Goal: Feedback & Contribution: Leave review/rating

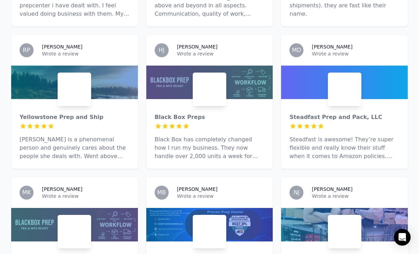
scroll to position [492, 0]
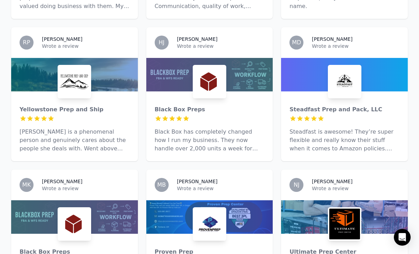
click at [215, 115] on div at bounding box center [210, 118] width 110 height 7
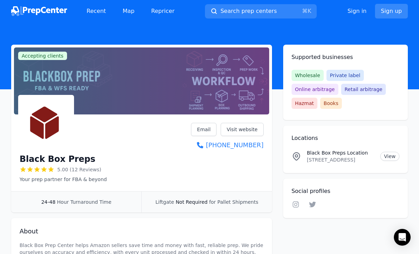
click at [391, 7] on link "Sign up" at bounding box center [391, 11] width 33 height 15
click at [391, 10] on link "Sign up" at bounding box center [391, 11] width 33 height 15
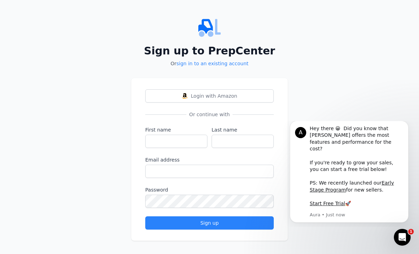
click at [179, 148] on form "First name Last name Email address Password Sign up" at bounding box center [209, 177] width 129 height 103
click at [179, 145] on input "First name" at bounding box center [176, 141] width 62 height 13
type input "[PERSON_NAME]"
type input "D"
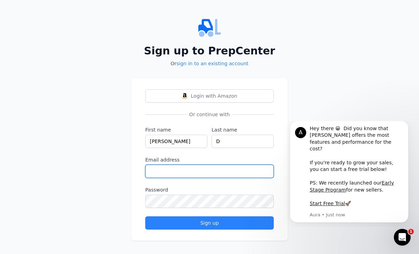
paste input "[EMAIL_ADDRESS][DOMAIN_NAME]"
type input "[EMAIL_ADDRESS][DOMAIN_NAME]"
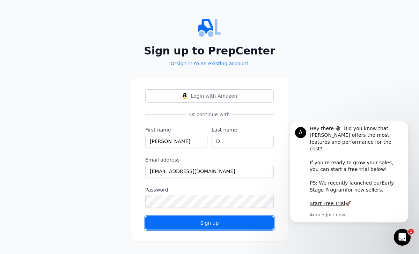
click at [190, 224] on div "Sign up" at bounding box center [209, 223] width 117 height 7
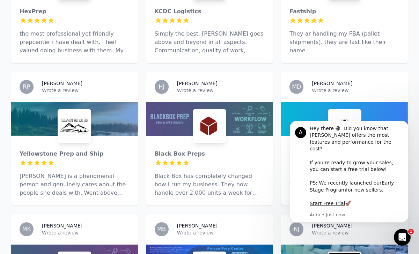
scroll to position [460, 0]
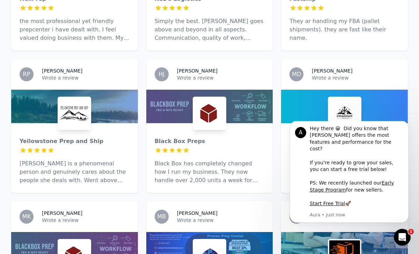
click at [195, 119] on div at bounding box center [210, 114] width 34 height 34
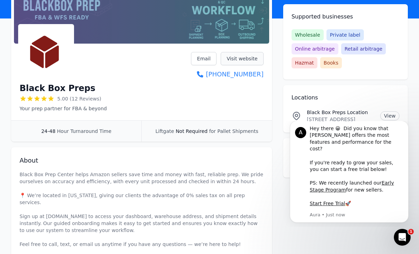
scroll to position [209, 0]
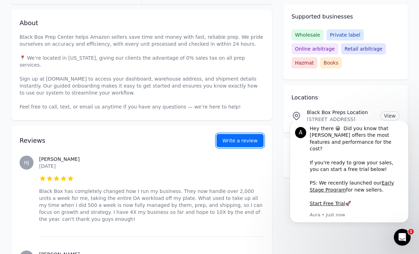
click at [247, 134] on button "Write a review" at bounding box center [240, 140] width 47 height 13
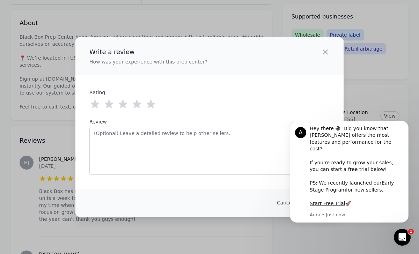
click at [154, 103] on icon at bounding box center [151, 104] width 8 height 8
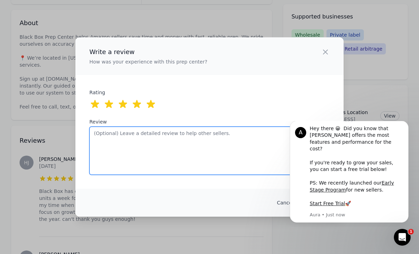
click at [164, 137] on textarea "Review" at bounding box center [209, 151] width 240 height 48
click at [199, 145] on textarea "Review" at bounding box center [209, 151] width 240 height 48
paste textarea "BlackBox Prep Center has been a game-changer for my Amazon FBA business. Since …"
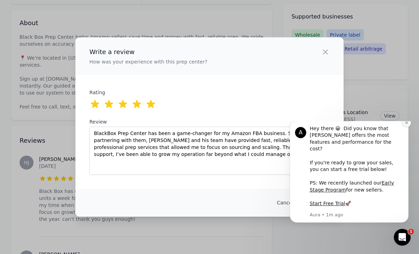
click at [407, 125] on icon "Dismiss notification" at bounding box center [407, 123] width 4 height 4
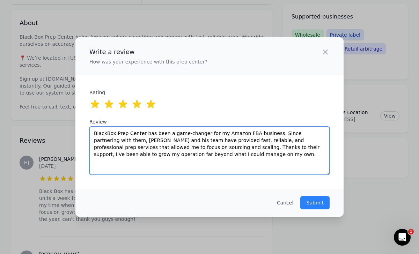
drag, startPoint x: 116, startPoint y: 132, endPoint x: 144, endPoint y: 132, distance: 28.6
click at [144, 132] on textarea "BlackBox Prep Center has been a game-changer for my Amazon FBA business. Since …" at bounding box center [209, 151] width 240 height 48
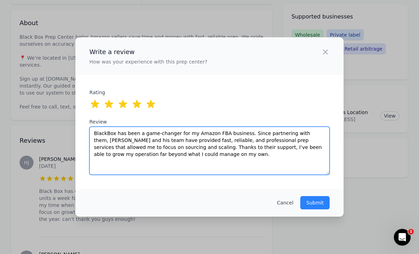
click at [157, 133] on textarea "BlackBox has been a game-changer for my Amazon FBA business. Since partnering w…" at bounding box center [209, 151] width 240 height 48
drag, startPoint x: 221, startPoint y: 133, endPoint x: 190, endPoint y: 132, distance: 31.1
click at [244, 133] on textarea "BlackBox has been a game changer for my business. Since partnering with them, […" at bounding box center [209, 151] width 240 height 48
click at [221, 133] on textarea "BlackBox has been a game changer for my business. Since working with them, [PER…" at bounding box center [209, 151] width 240 height 48
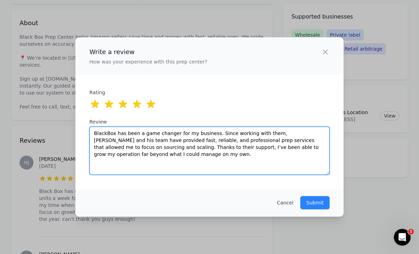
click at [221, 133] on textarea "BlackBox has been a game changer for my business. Since working with them, [PER…" at bounding box center [209, 151] width 240 height 48
click at [269, 133] on textarea "BlackBox has been a game changer for my business. since working with them, [PER…" at bounding box center [209, 151] width 240 height 48
click at [295, 133] on textarea "BlackBox has been a game changer for my business. since working with them [PERS…" at bounding box center [209, 151] width 240 height 48
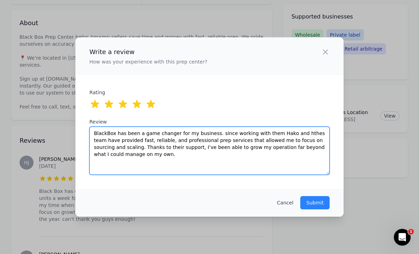
click at [295, 133] on textarea "BlackBox has been a game changer for my business. since working with them Hako …" at bounding box center [209, 151] width 240 height 48
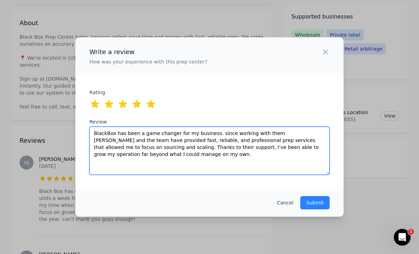
drag, startPoint x: 155, startPoint y: 141, endPoint x: 115, endPoint y: 141, distance: 40.5
click at [115, 141] on textarea "BlackBox has been a game changer for my business. since working with them [PERS…" at bounding box center [209, 151] width 240 height 48
click at [126, 140] on textarea "BlackBox has been a game changer for my business. since working with them [PERS…" at bounding box center [209, 151] width 240 height 48
drag, startPoint x: 145, startPoint y: 140, endPoint x: 115, endPoint y: 138, distance: 29.7
click at [115, 138] on textarea "BlackBox has been a game changer for my business. since working with them [PERS…" at bounding box center [209, 151] width 240 height 48
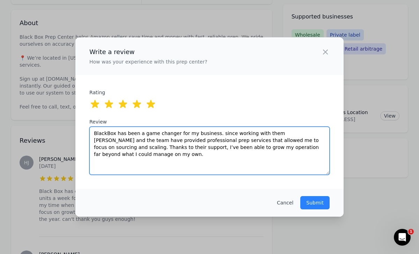
click at [173, 140] on textarea "BlackBox has been a game changer for my business. since working with them [PERS…" at bounding box center [209, 151] width 240 height 48
click at [185, 141] on textarea "BlackBox has been a game changer for my business. since working with them [PERS…" at bounding box center [209, 151] width 240 height 48
click at [251, 140] on textarea "BlackBox has been a game changer for my business. since working with them [PERS…" at bounding box center [209, 151] width 240 height 48
drag, startPoint x: 119, startPoint y: 147, endPoint x: 95, endPoint y: 148, distance: 24.8
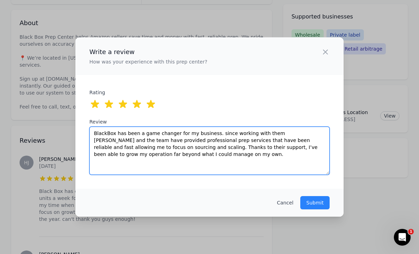
click at [95, 148] on textarea "BlackBox has been a game changer for my business. since working with them [PERS…" at bounding box center [209, 151] width 240 height 48
click at [147, 147] on textarea "BlackBox has been a game changer for my business. since working with them [PERS…" at bounding box center [209, 151] width 240 height 48
click at [153, 147] on textarea "BlackBox has been a game changer for my business. since working with them [PERS…" at bounding box center [209, 151] width 240 height 48
click at [211, 147] on textarea "BlackBox has been a game changer for my business. since working with them [PERS…" at bounding box center [209, 151] width 240 height 48
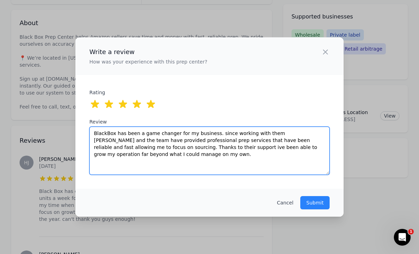
click at [211, 147] on textarea "BlackBox has been a game changer for my business. since working with them [PERS…" at bounding box center [209, 151] width 240 height 48
drag, startPoint x: 270, startPoint y: 147, endPoint x: 322, endPoint y: 146, distance: 52.1
click at [322, 146] on textarea "BlackBox has been a game changer for my business. since working with them [PERS…" at bounding box center [209, 151] width 240 height 48
click at [285, 170] on textarea "BlackBox has been a game changer for my business. since working with them [PERS…" at bounding box center [209, 151] width 240 height 48
type textarea "BlackBox has been a game changer for my business. since working with them [PERS…"
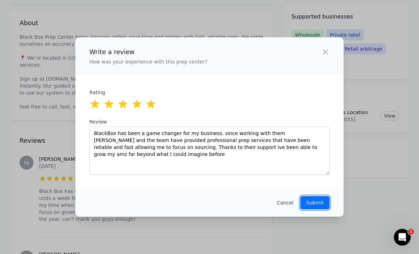
click at [315, 199] on button "Submit" at bounding box center [314, 202] width 29 height 13
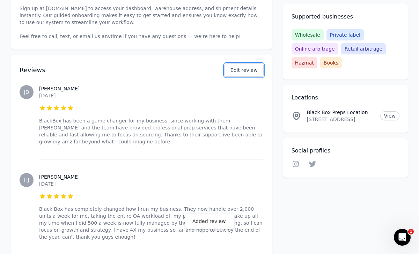
scroll to position [284, 0]
